Goal: Information Seeking & Learning: Learn about a topic

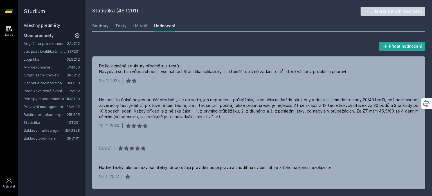
scroll to position [75, 0]
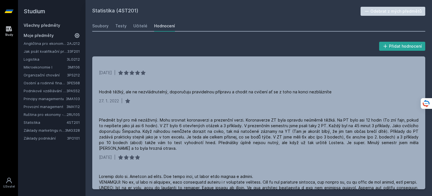
click at [41, 21] on h2 "Studium" at bounding box center [52, 11] width 56 height 23
click at [54, 23] on link "Všechny předměty" at bounding box center [42, 25] width 37 height 5
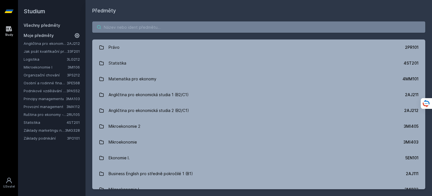
click at [127, 26] on input "search" at bounding box center [258, 26] width 333 height 11
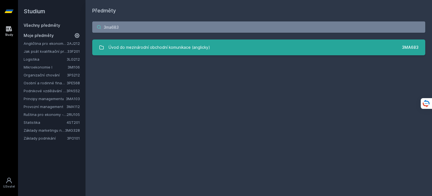
type input "3ma683"
click at [236, 44] on link "Úvod do mezinárodní obchodní komunikace (anglicky) 3MA683" at bounding box center [258, 47] width 333 height 16
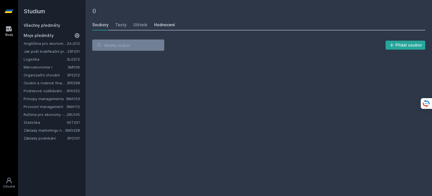
click at [161, 24] on div "Hodnocení" at bounding box center [164, 25] width 21 height 6
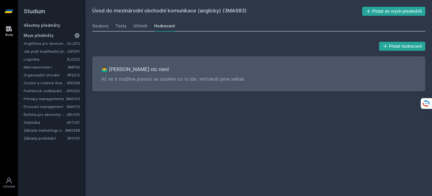
click at [145, 25] on div "Soubory Testy Učitelé Hodnocení" at bounding box center [258, 25] width 333 height 11
click at [142, 26] on div "Učitelé" at bounding box center [140, 26] width 14 height 6
click at [49, 24] on link "Všechny předměty" at bounding box center [42, 25] width 37 height 5
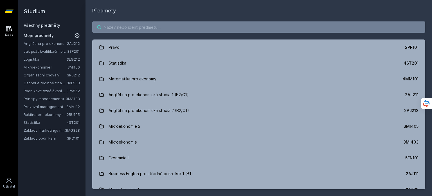
click at [182, 30] on input "search" at bounding box center [258, 26] width 333 height 11
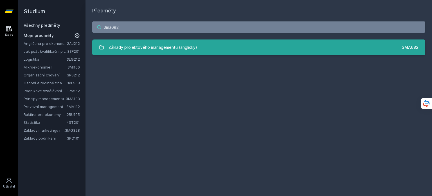
type input "3ma682"
click at [193, 52] on div "Základy projektového managementu (anglicky)" at bounding box center [153, 47] width 89 height 11
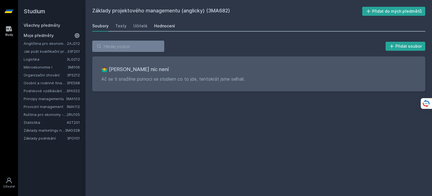
click at [170, 26] on div "Hodnocení" at bounding box center [164, 26] width 21 height 6
